Goal: Task Accomplishment & Management: Manage account settings

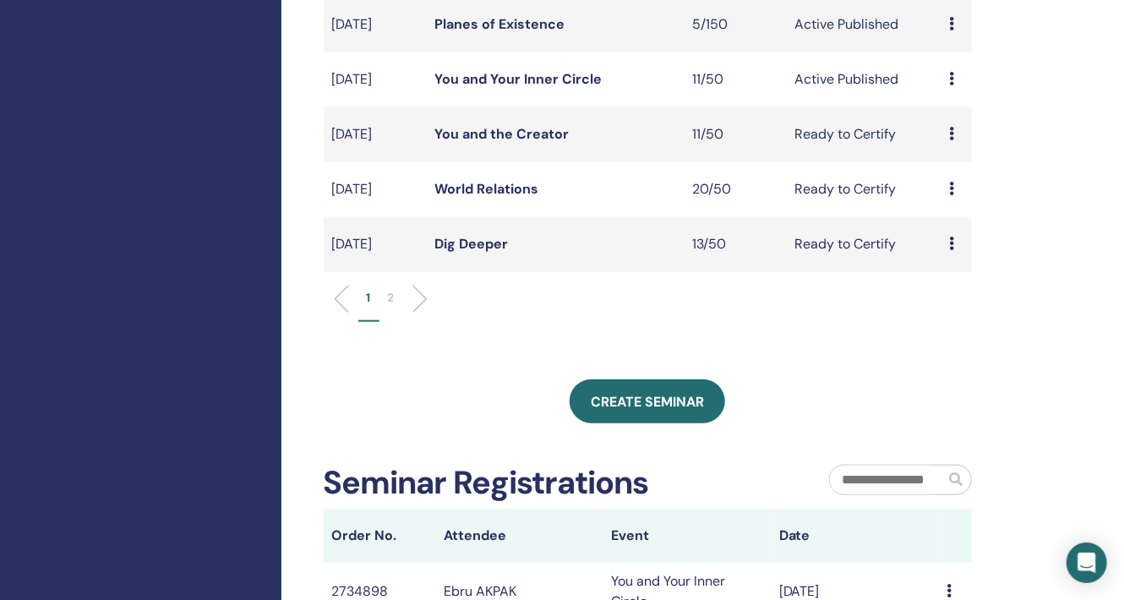
scroll to position [422, 0]
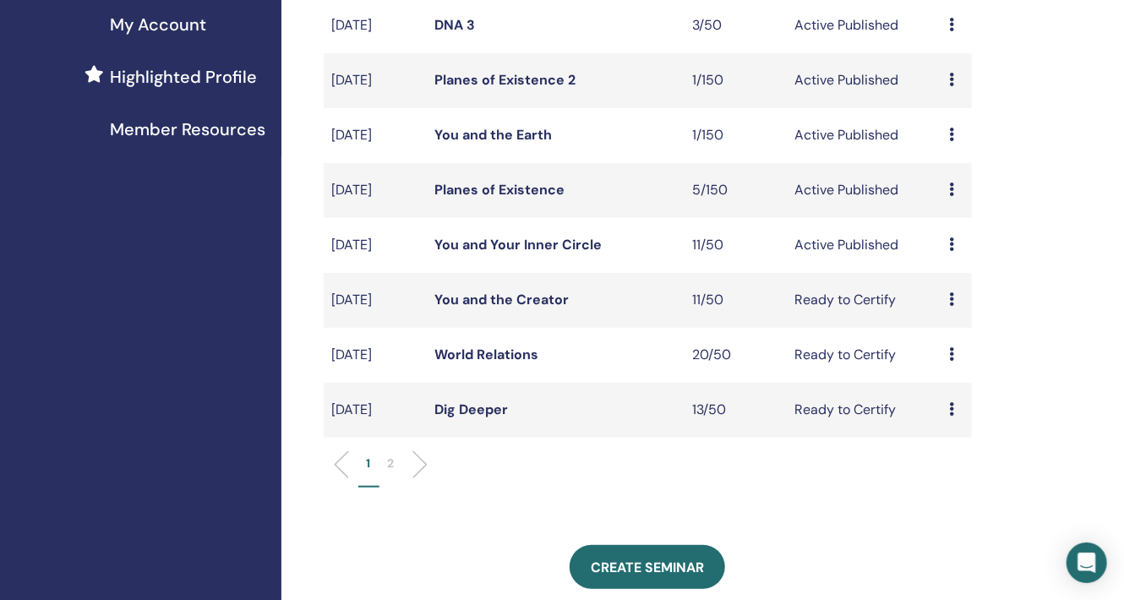
click at [518, 244] on link "You and Your Inner Circle" at bounding box center [517, 245] width 167 height 18
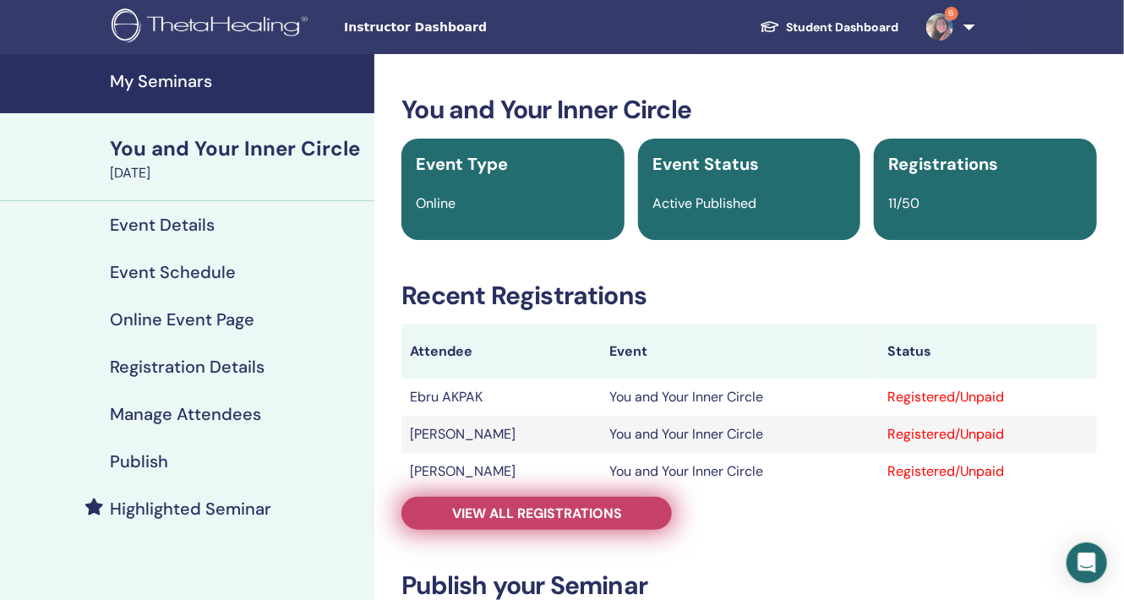
click at [551, 515] on span "View all registrations" at bounding box center [537, 513] width 170 height 18
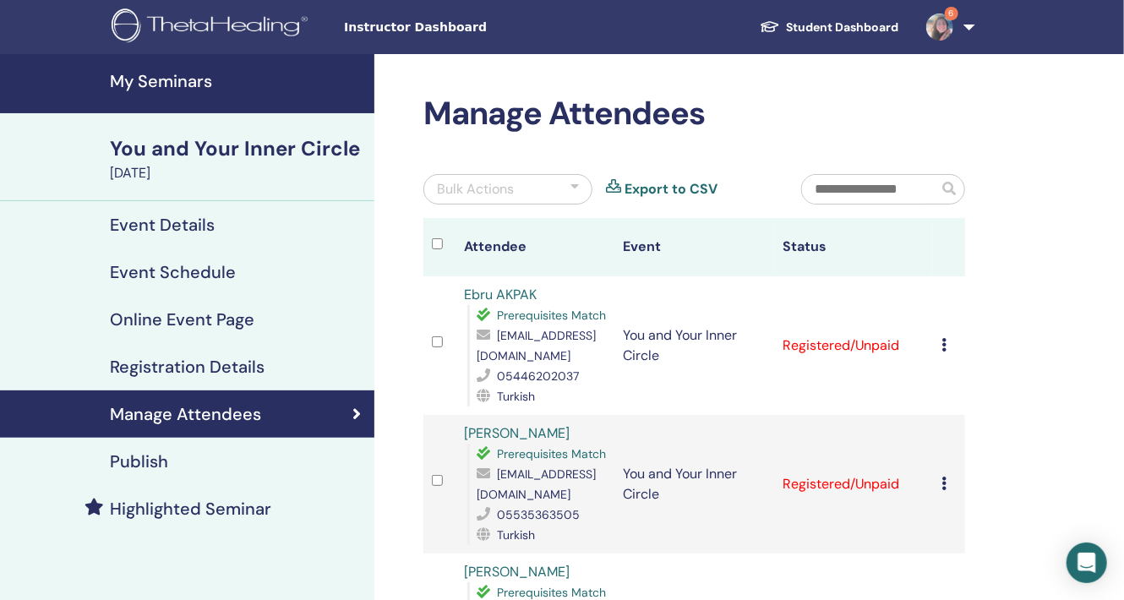
click at [216, 148] on div "You and Your Inner Circle" at bounding box center [237, 148] width 254 height 29
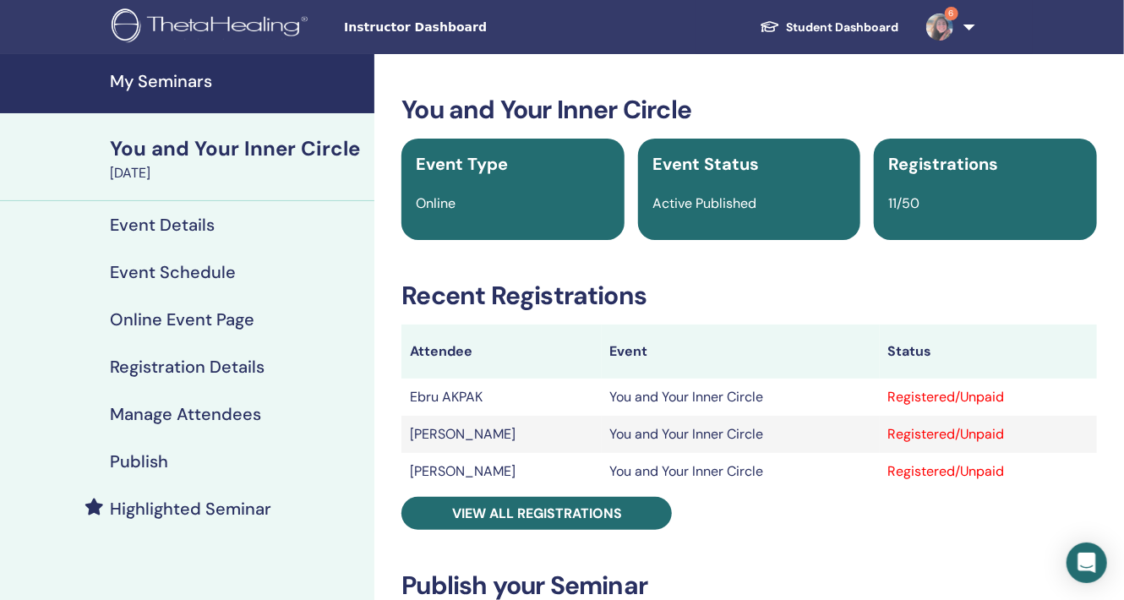
click at [150, 449] on link "Publish" at bounding box center [187, 461] width 374 height 47
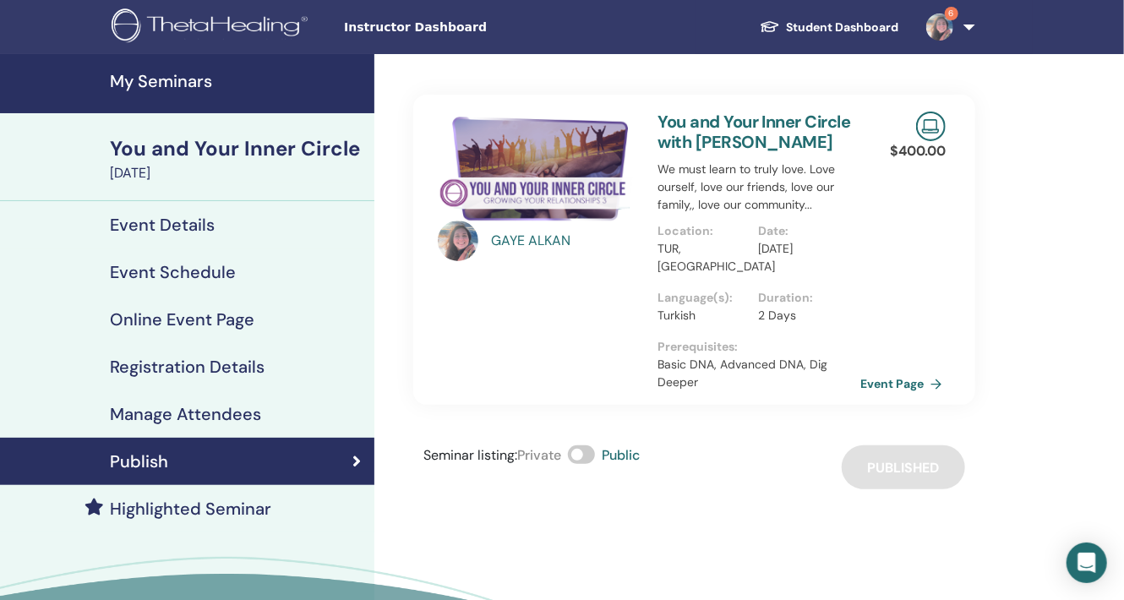
click at [895, 384] on link "Event Page" at bounding box center [904, 383] width 89 height 25
